Goal: Task Accomplishment & Management: Use online tool/utility

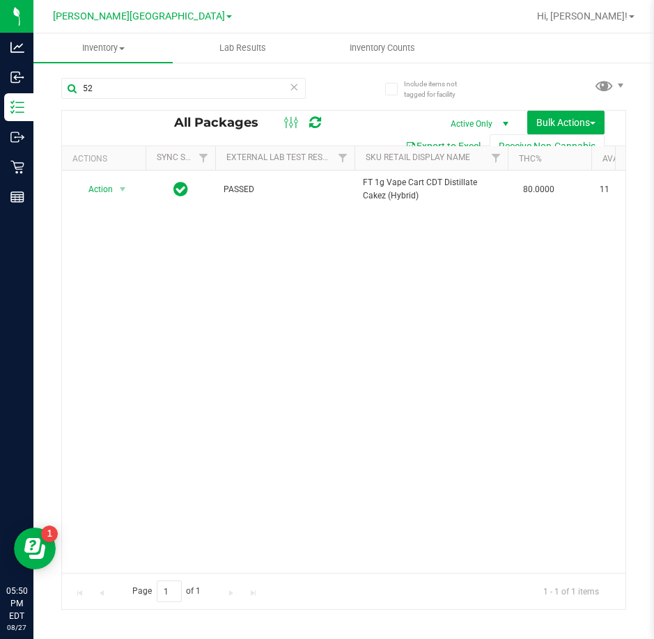
type input "5"
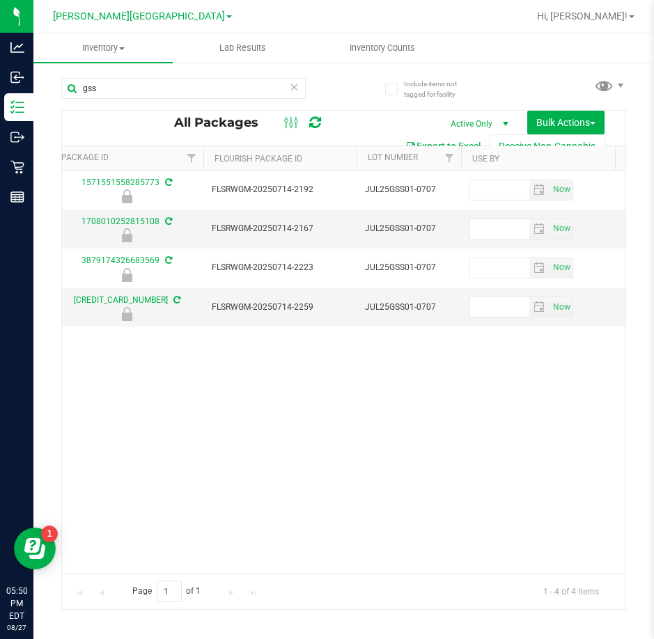
scroll to position [0, 681]
click at [138, 87] on input "gss" at bounding box center [183, 88] width 244 height 21
type input "g"
type input "1708010252815108"
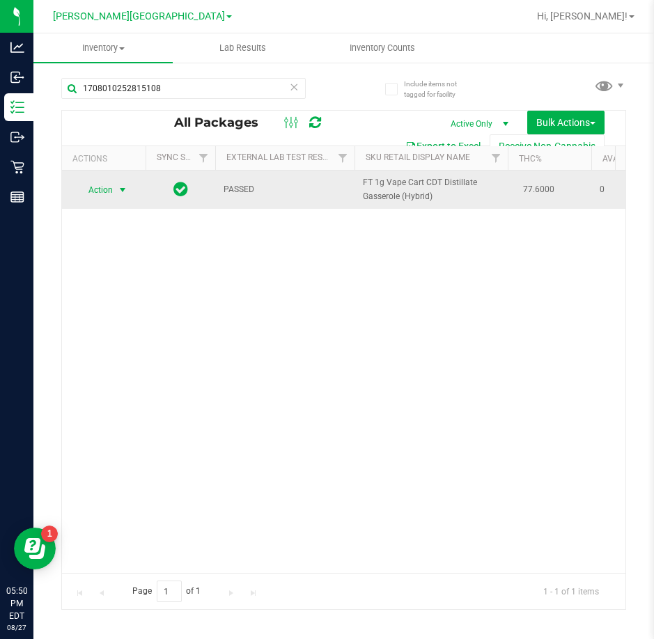
click at [120, 189] on span "select" at bounding box center [122, 189] width 11 height 11
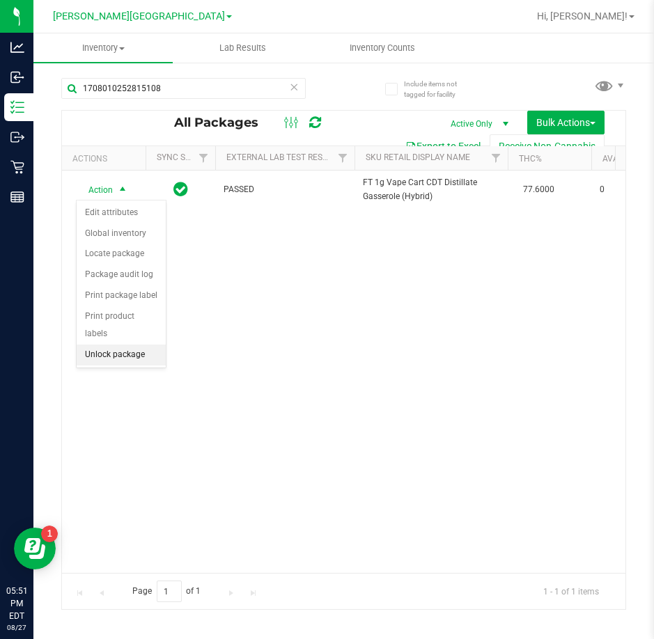
click at [128, 345] on li "Unlock package" at bounding box center [121, 355] width 89 height 21
